Goal: Task Accomplishment & Management: Manage account settings

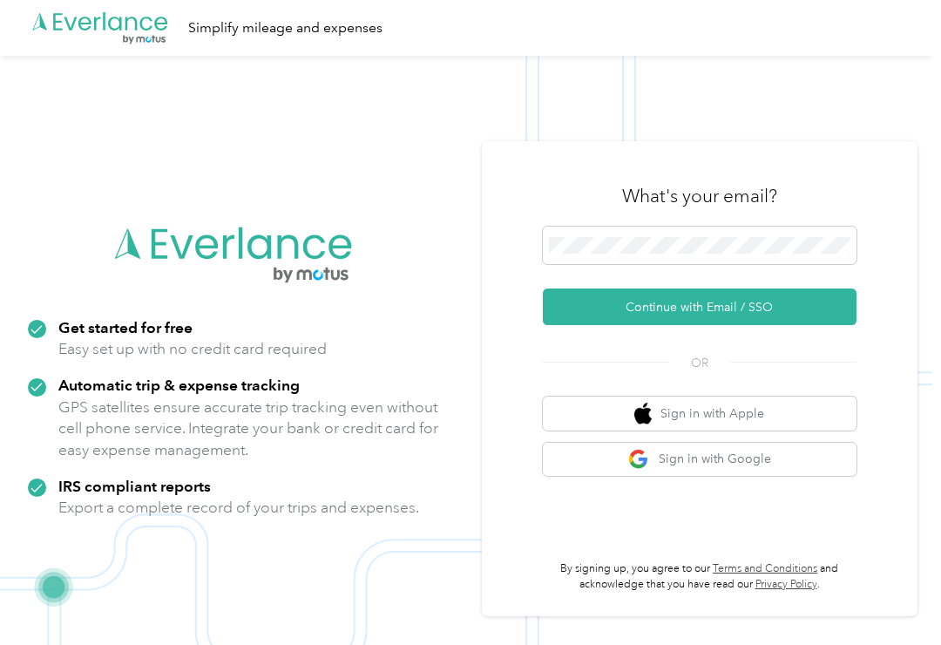
scroll to position [1, 0]
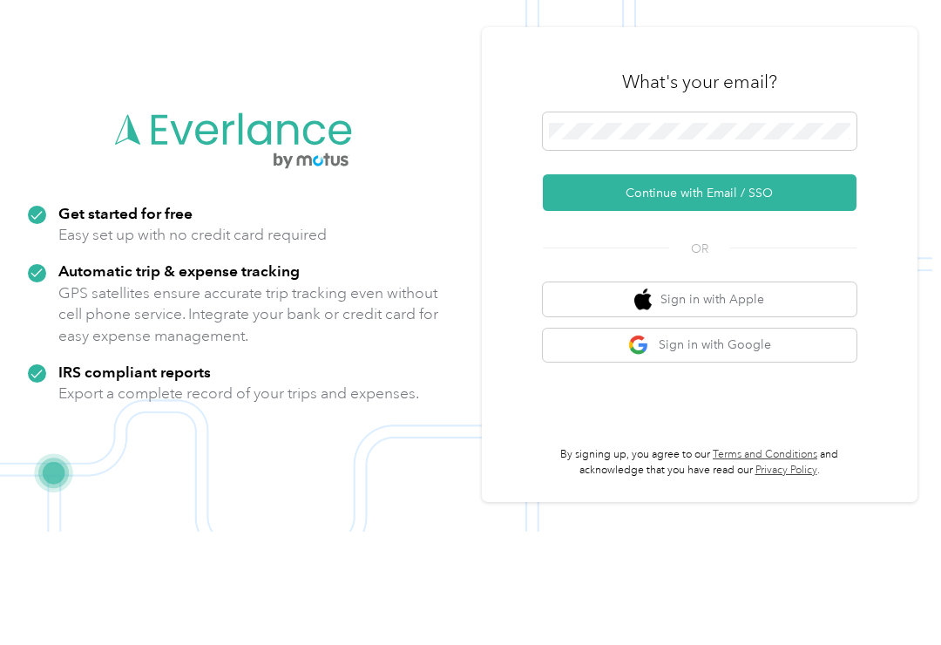
click at [633, 288] on button "Continue with Email / SSO" at bounding box center [700, 306] width 314 height 37
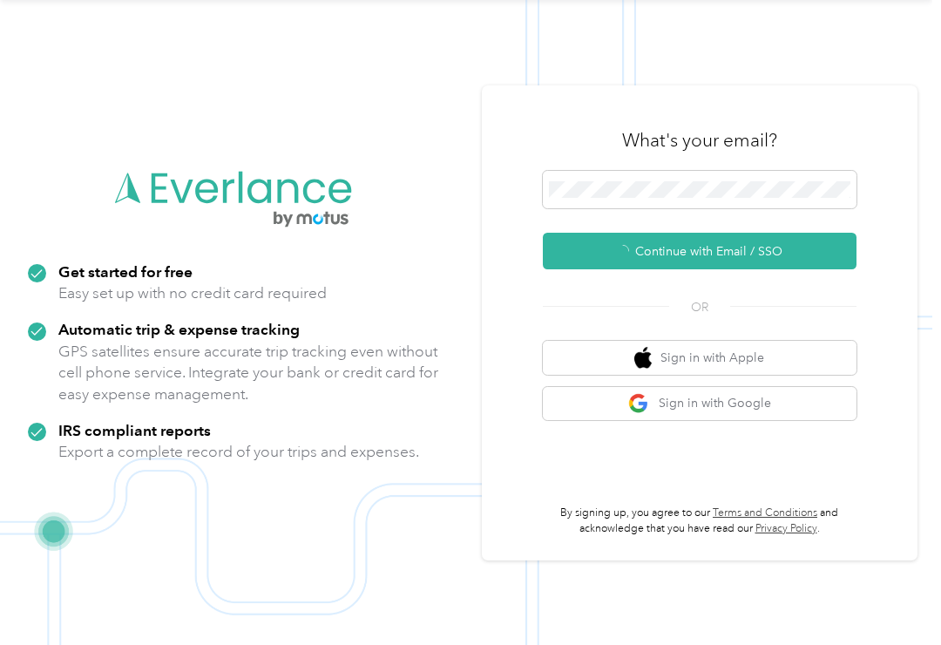
scroll to position [3, 0]
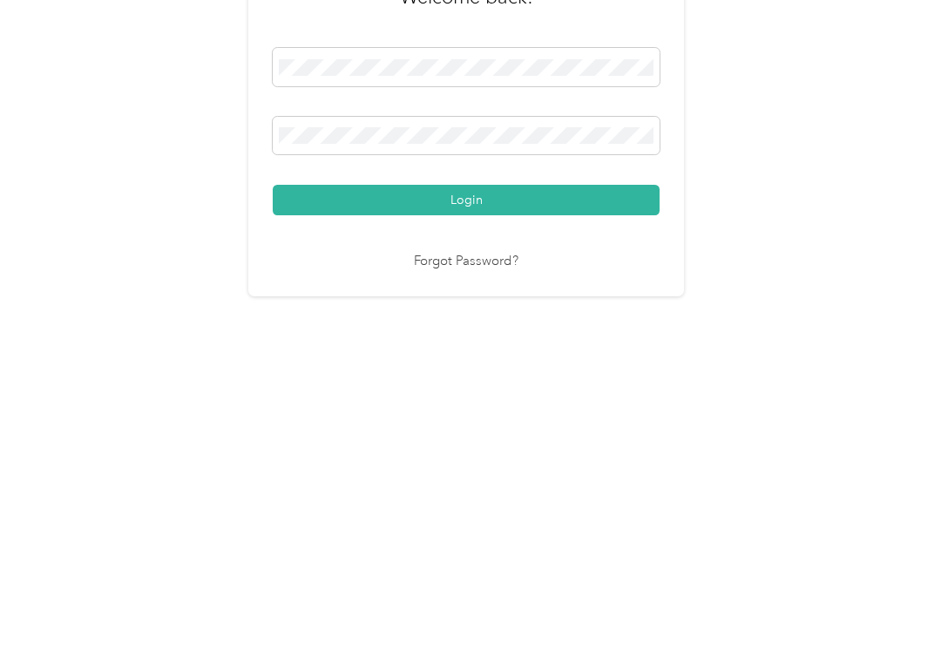
click at [412, 415] on button "Login" at bounding box center [466, 430] width 387 height 30
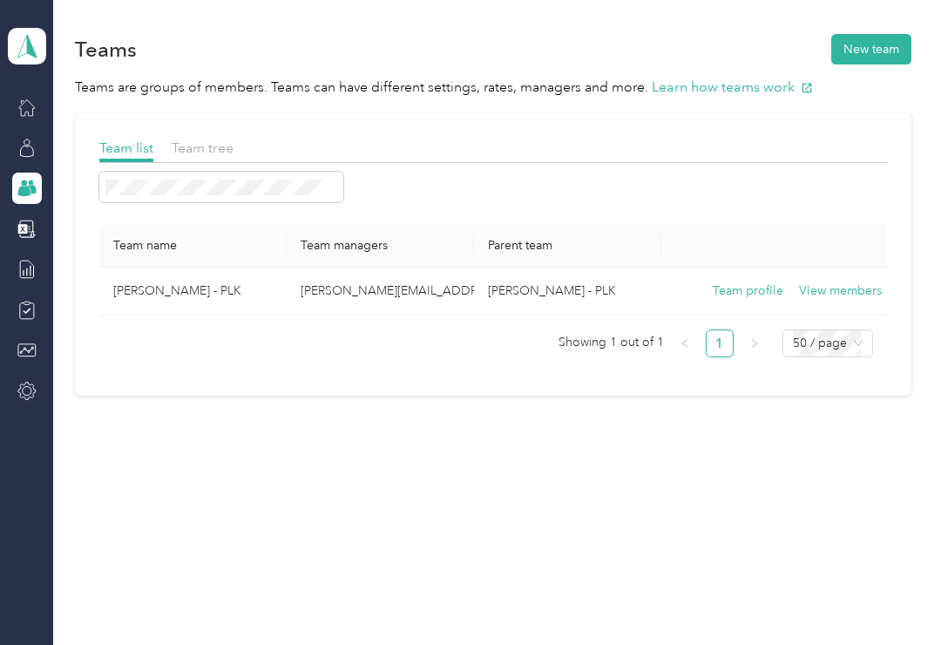
click at [849, 288] on button "View members" at bounding box center [840, 290] width 83 height 19
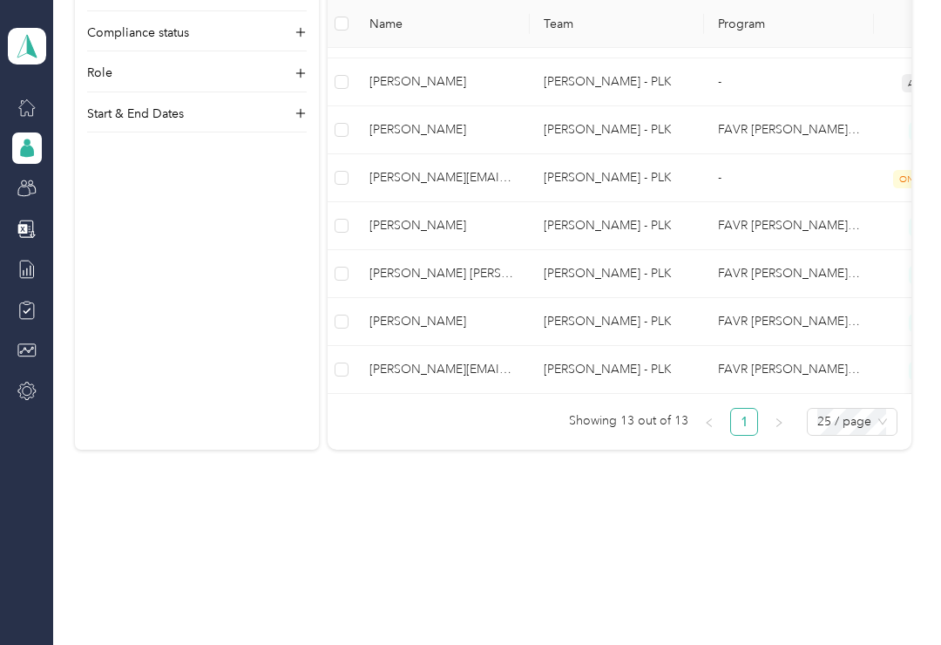
click at [420, 248] on td "[PERSON_NAME]" at bounding box center [442, 226] width 174 height 48
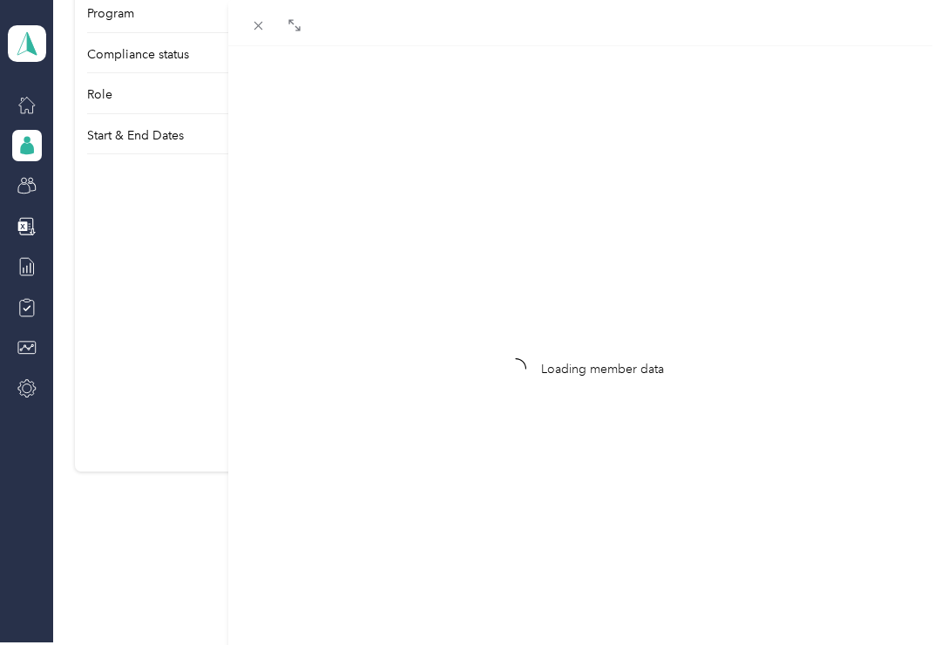
scroll to position [714, 0]
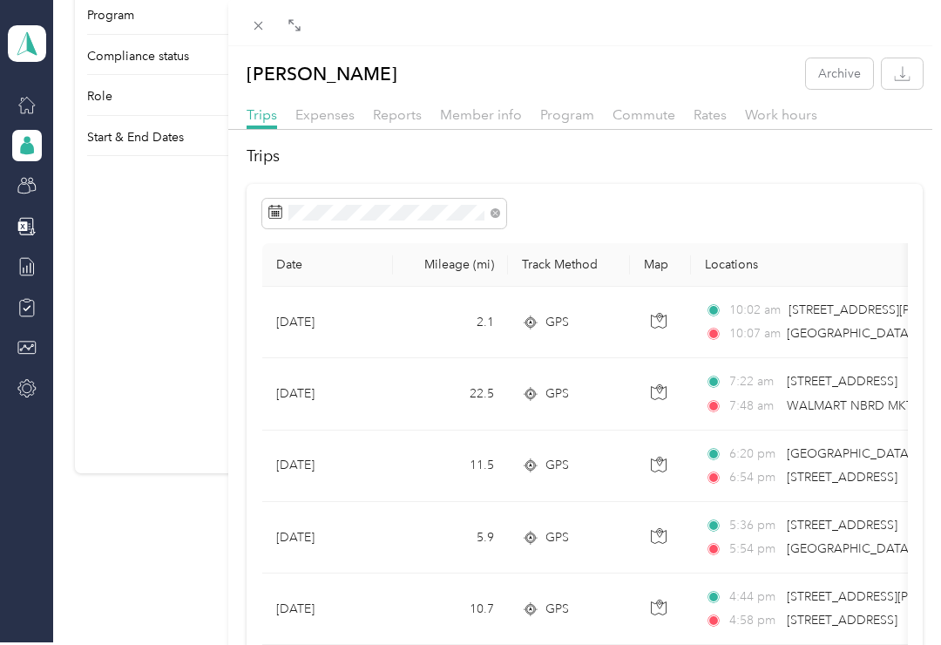
click at [24, 189] on div "Jenna R. Miller Archive Trips Expenses Reports Member info Program Commute Rate…" at bounding box center [470, 322] width 941 height 645
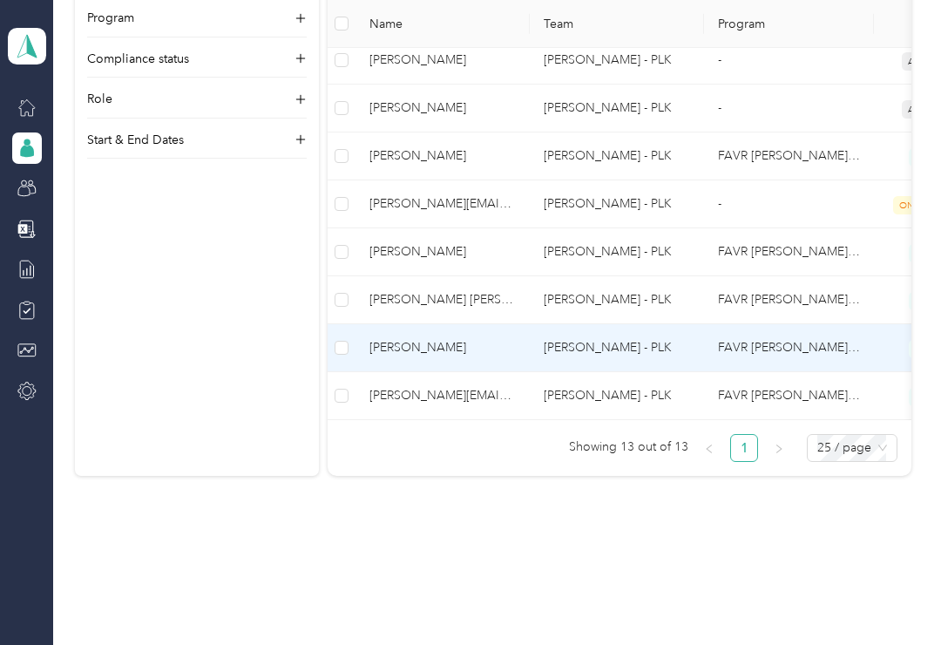
click at [425, 349] on span "[PERSON_NAME]" at bounding box center [442, 347] width 146 height 19
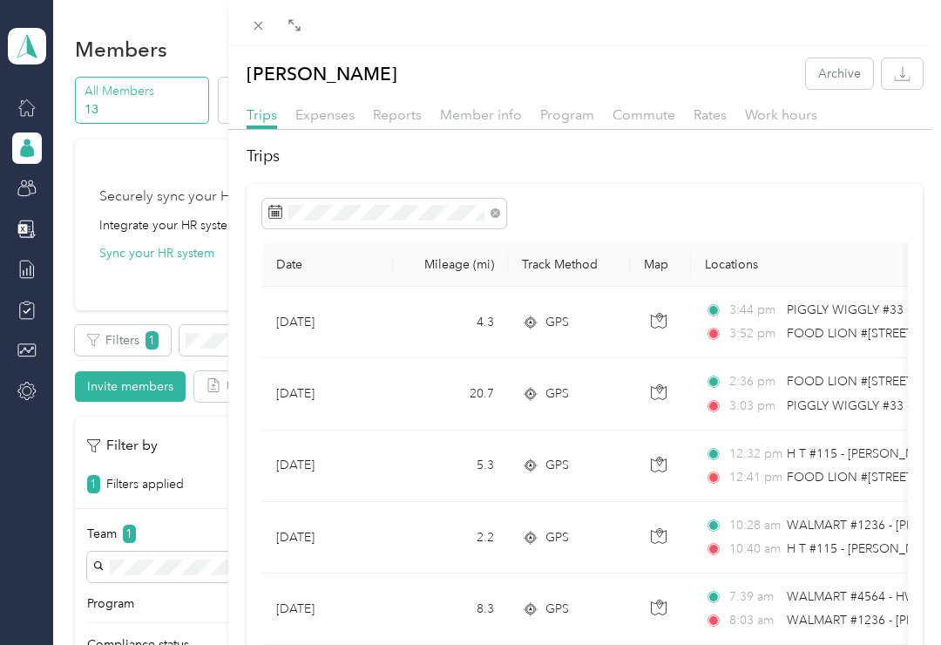
click at [22, 196] on div "[PERSON_NAME] Archive Trips Expenses Reports Member info Program Commute Rates …" at bounding box center [470, 322] width 941 height 645
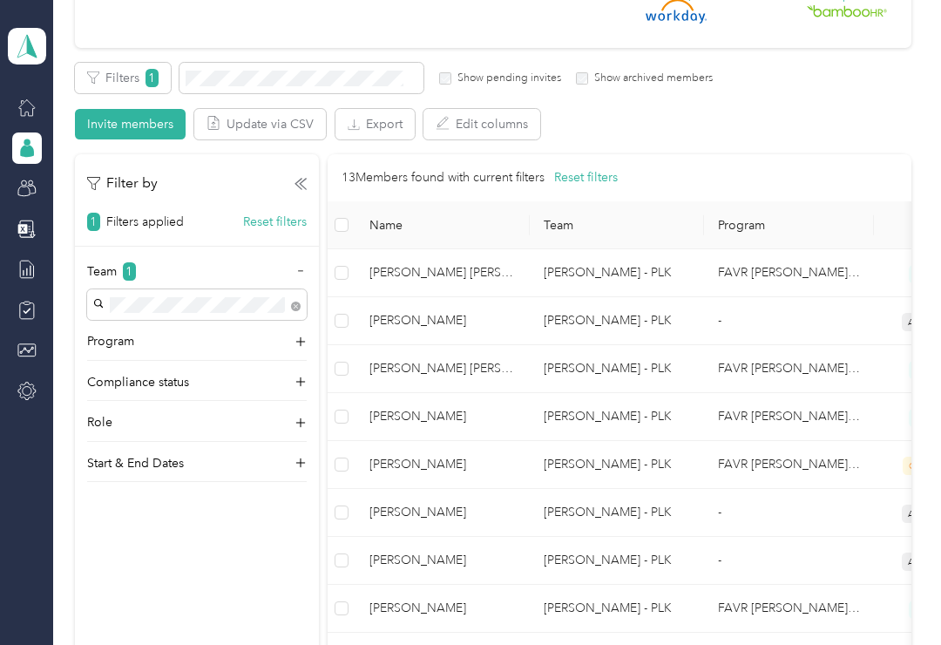
scroll to position [260, 0]
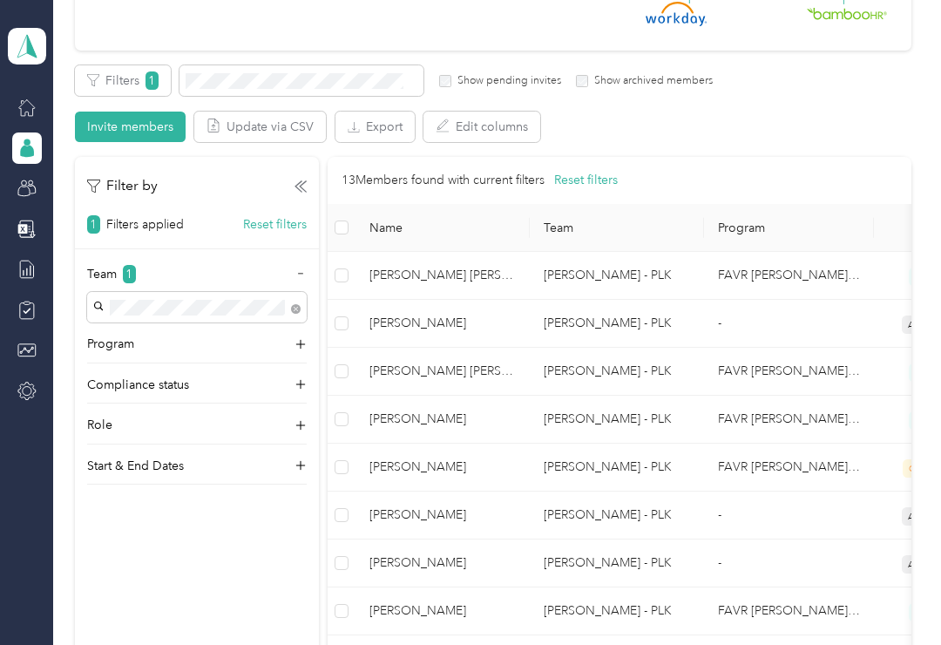
click at [410, 274] on span "[PERSON_NAME] [PERSON_NAME]" at bounding box center [442, 275] width 146 height 19
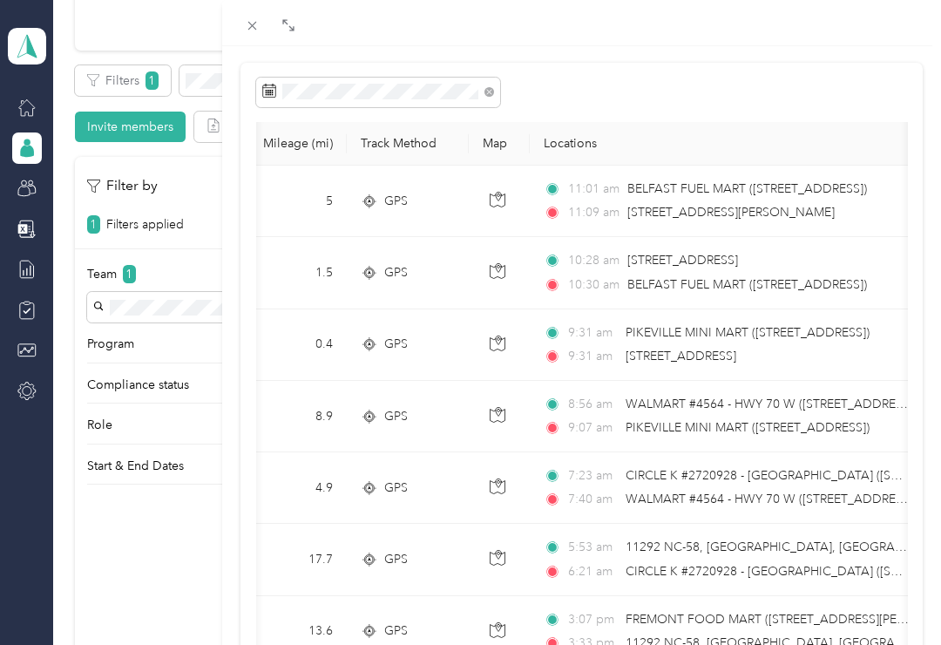
click at [22, 183] on div "[PERSON_NAME] [PERSON_NAME] Archive Trips Expenses Reports Member info Program …" at bounding box center [470, 322] width 941 height 645
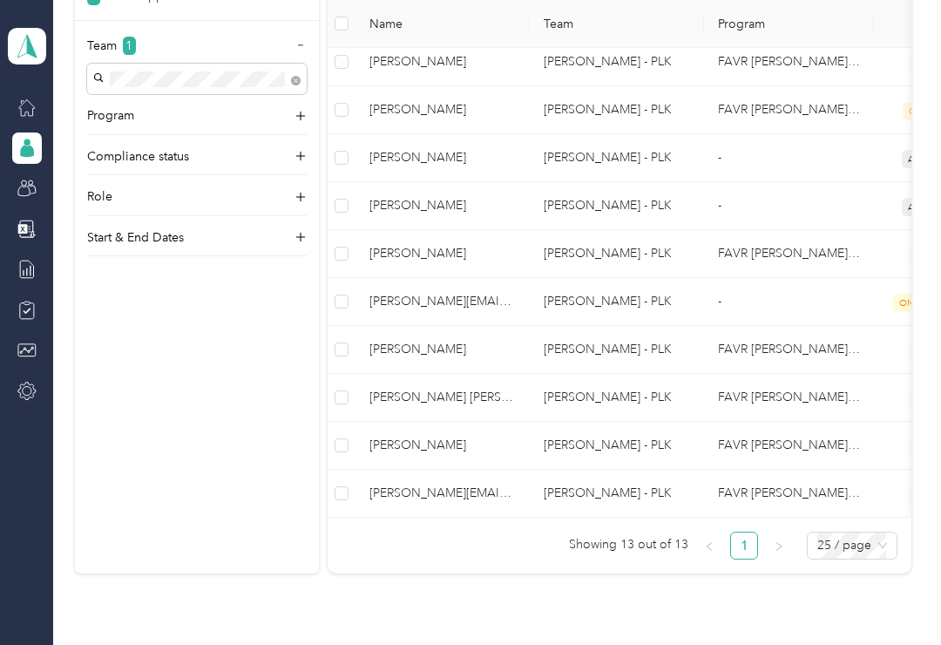
scroll to position [619, 0]
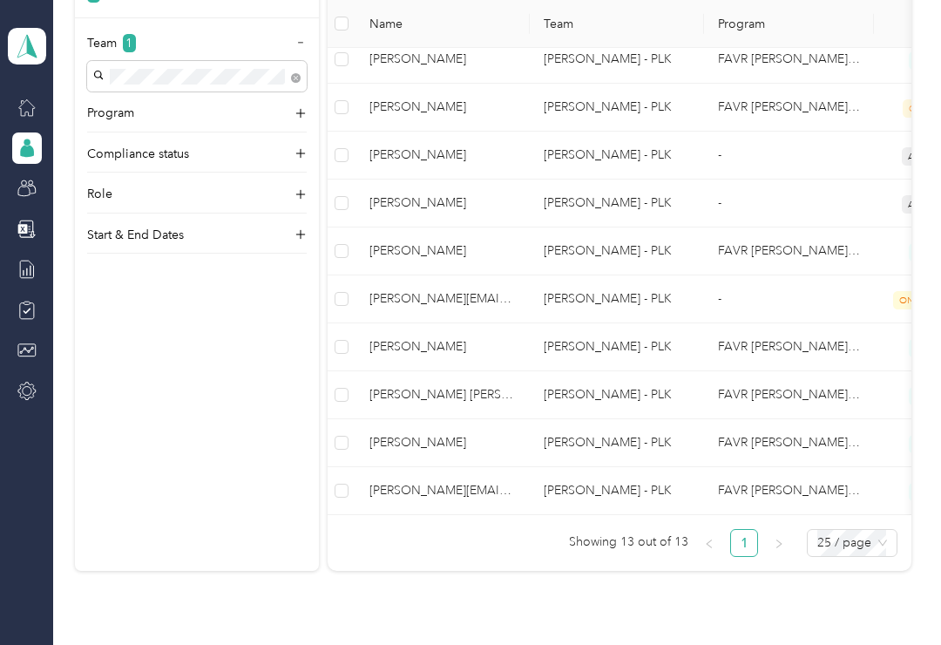
click at [417, 491] on span "[PERSON_NAME][EMAIL_ADDRESS][DOMAIN_NAME]" at bounding box center [442, 490] width 146 height 19
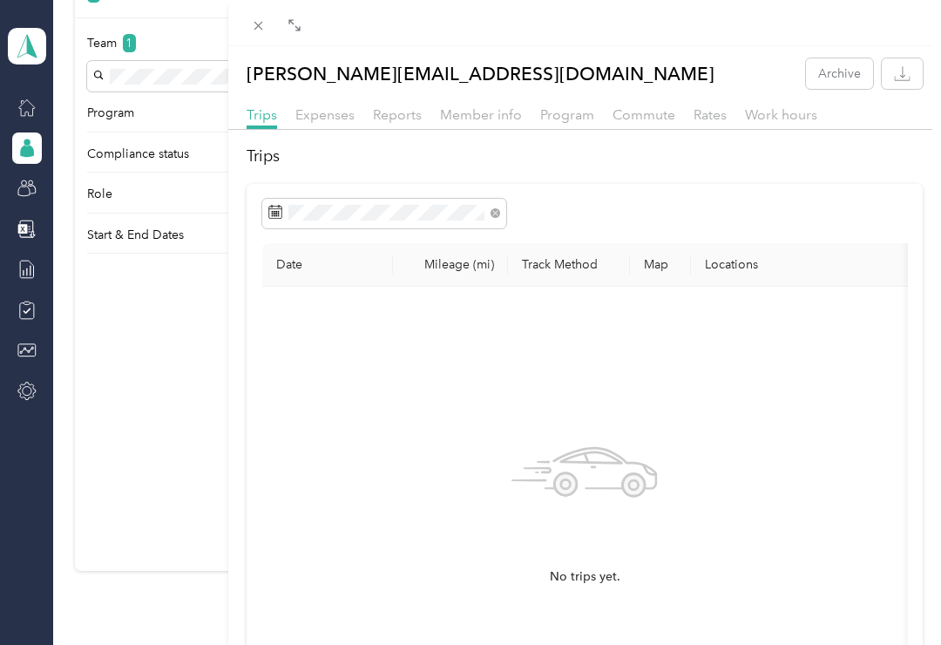
click at [10, 189] on div "[PERSON_NAME][EMAIL_ADDRESS][DOMAIN_NAME] Archive Trips Expenses Reports Member…" at bounding box center [470, 322] width 941 height 645
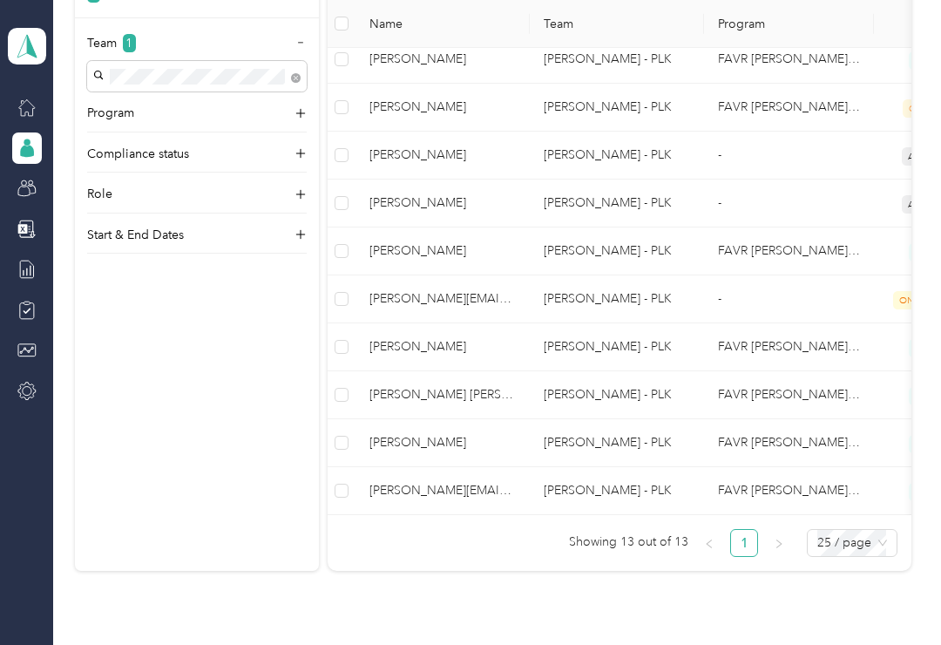
click at [404, 445] on span "[PERSON_NAME]" at bounding box center [442, 442] width 146 height 19
